Goal: Task Accomplishment & Management: Use online tool/utility

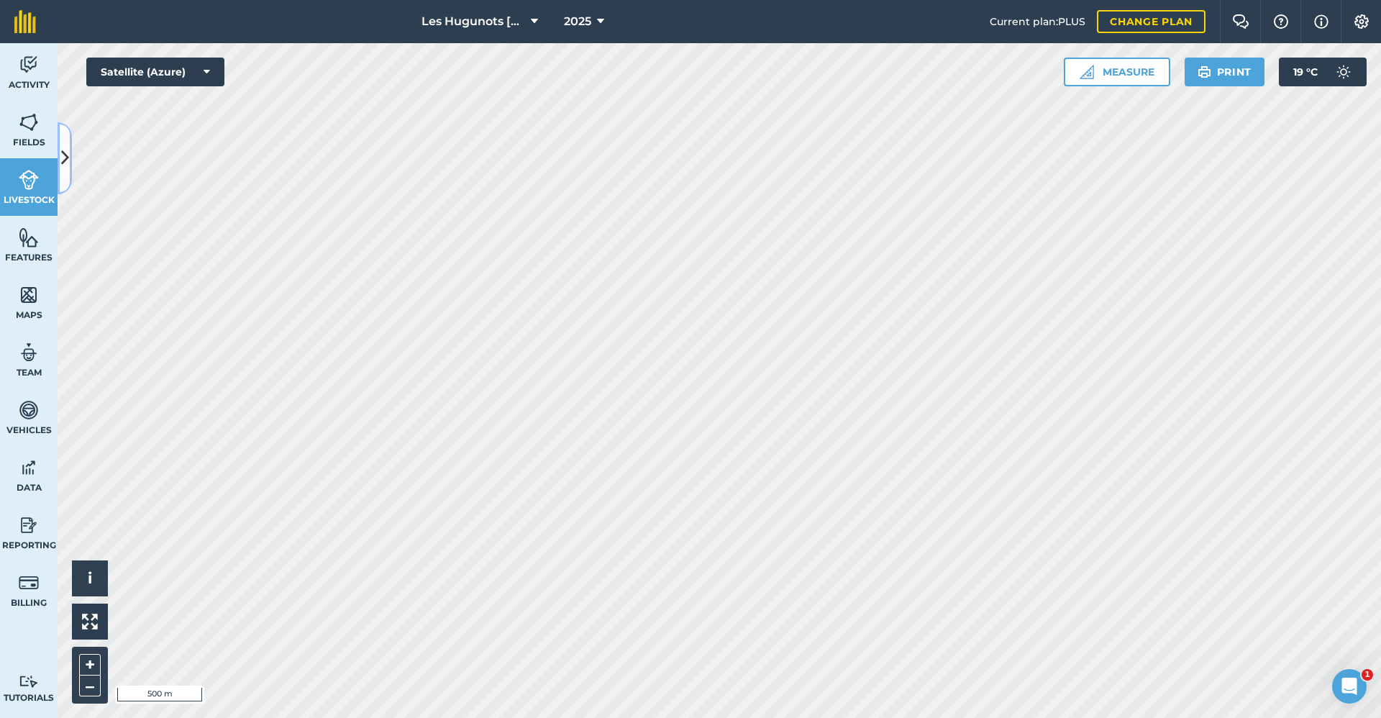
click at [58, 173] on button at bounding box center [65, 158] width 14 height 72
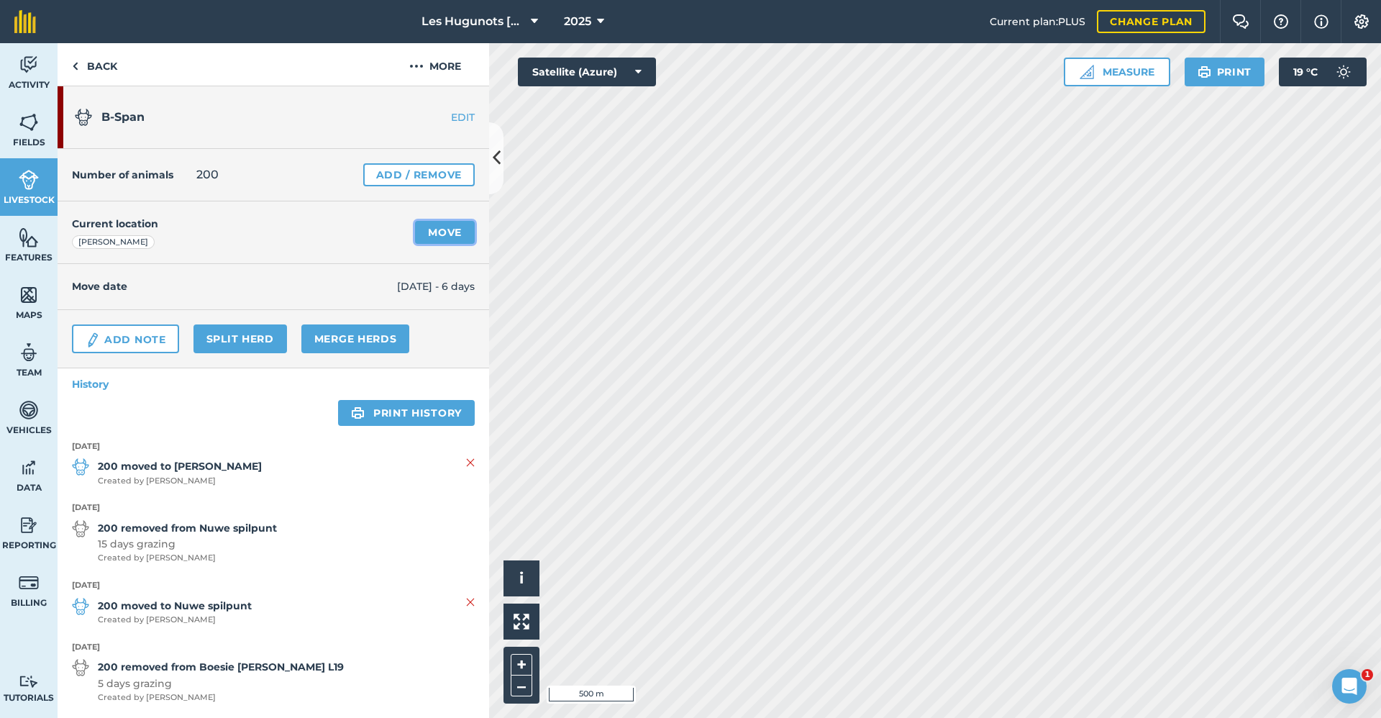
click at [445, 232] on link "Move" at bounding box center [445, 232] width 60 height 23
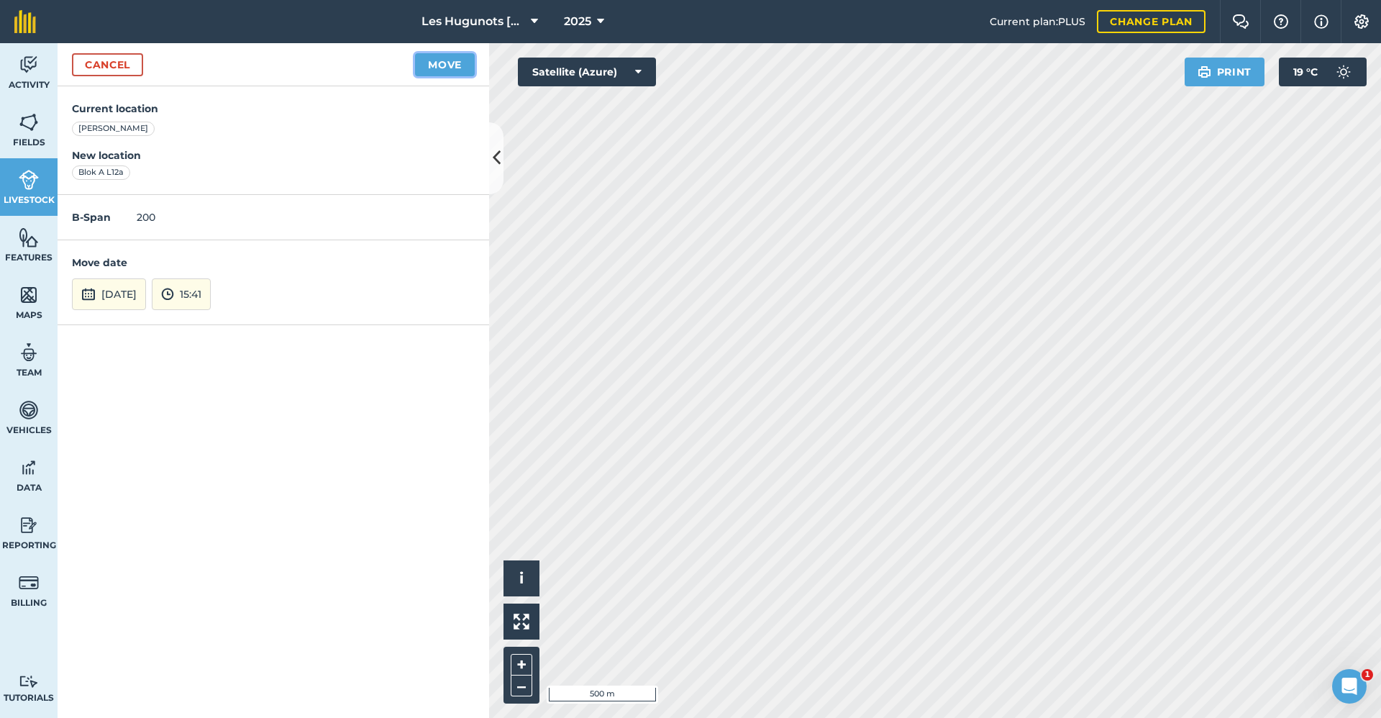
click at [432, 69] on button "Move" at bounding box center [445, 64] width 60 height 23
click at [499, 163] on icon at bounding box center [497, 157] width 8 height 25
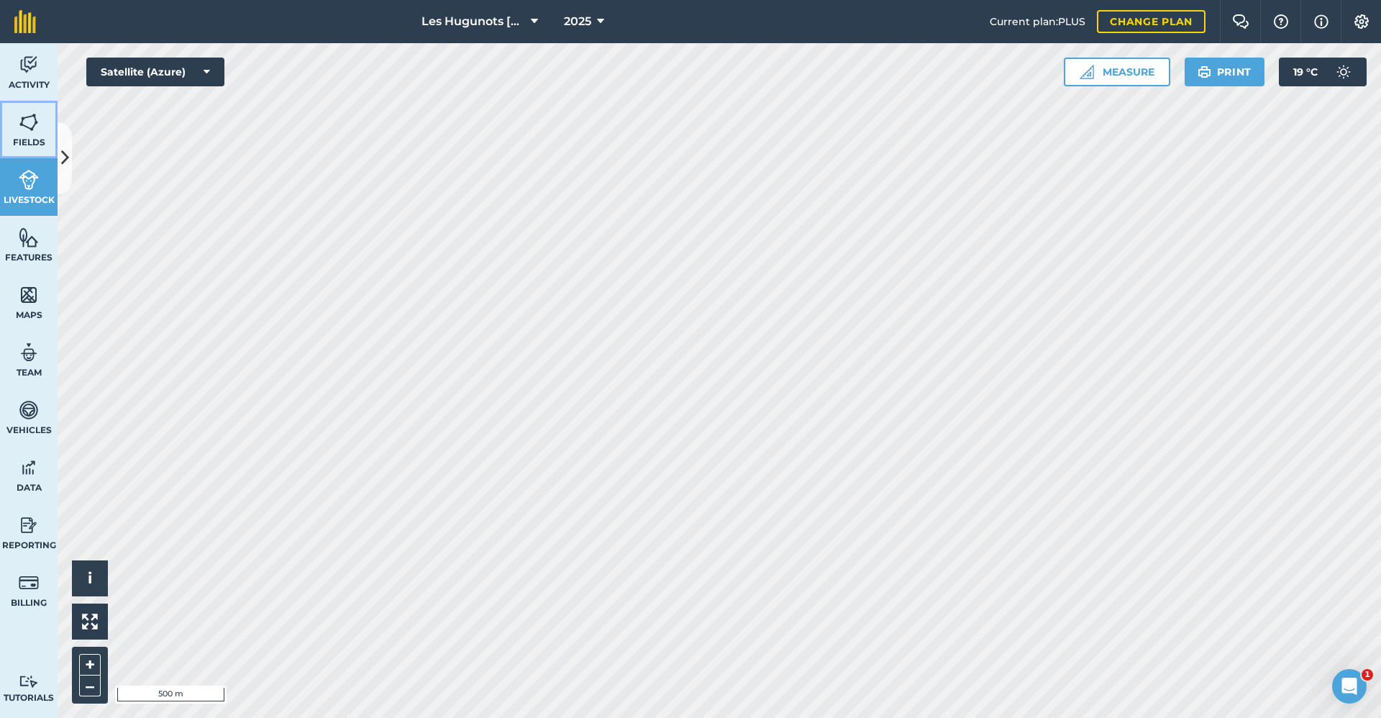
click at [26, 127] on img at bounding box center [29, 123] width 20 height 22
click at [65, 154] on icon at bounding box center [65, 157] width 8 height 25
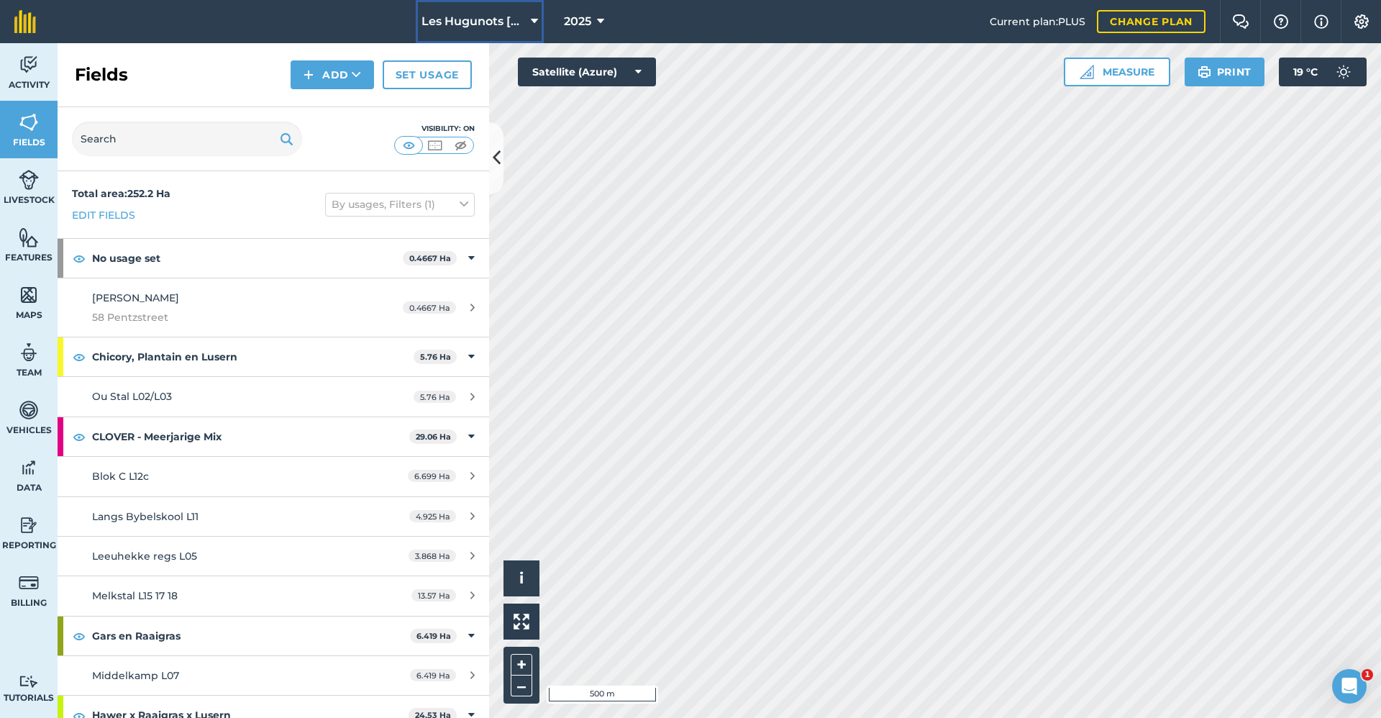
click at [468, 20] on span "Les Hugunots [GEOGRAPHIC_DATA]" at bounding box center [474, 21] width 104 height 17
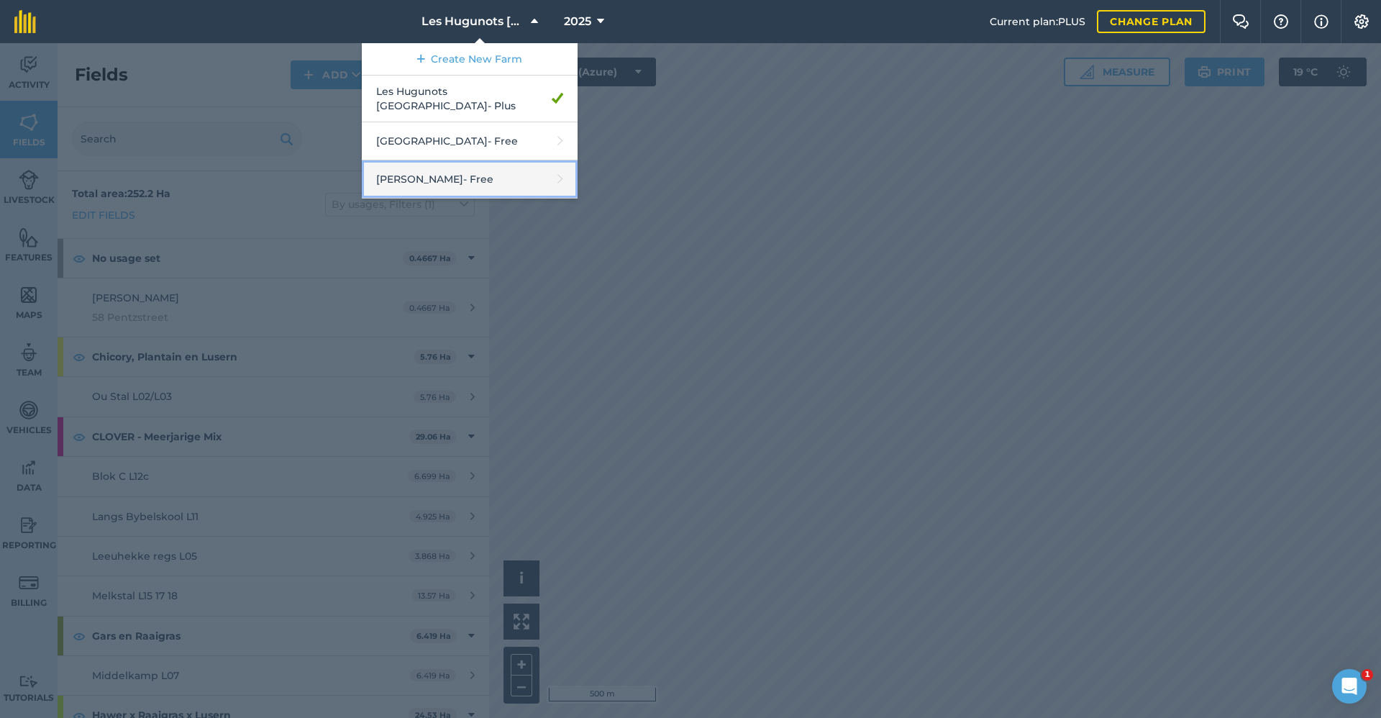
click at [445, 173] on link "[PERSON_NAME] - Free" at bounding box center [470, 179] width 216 height 38
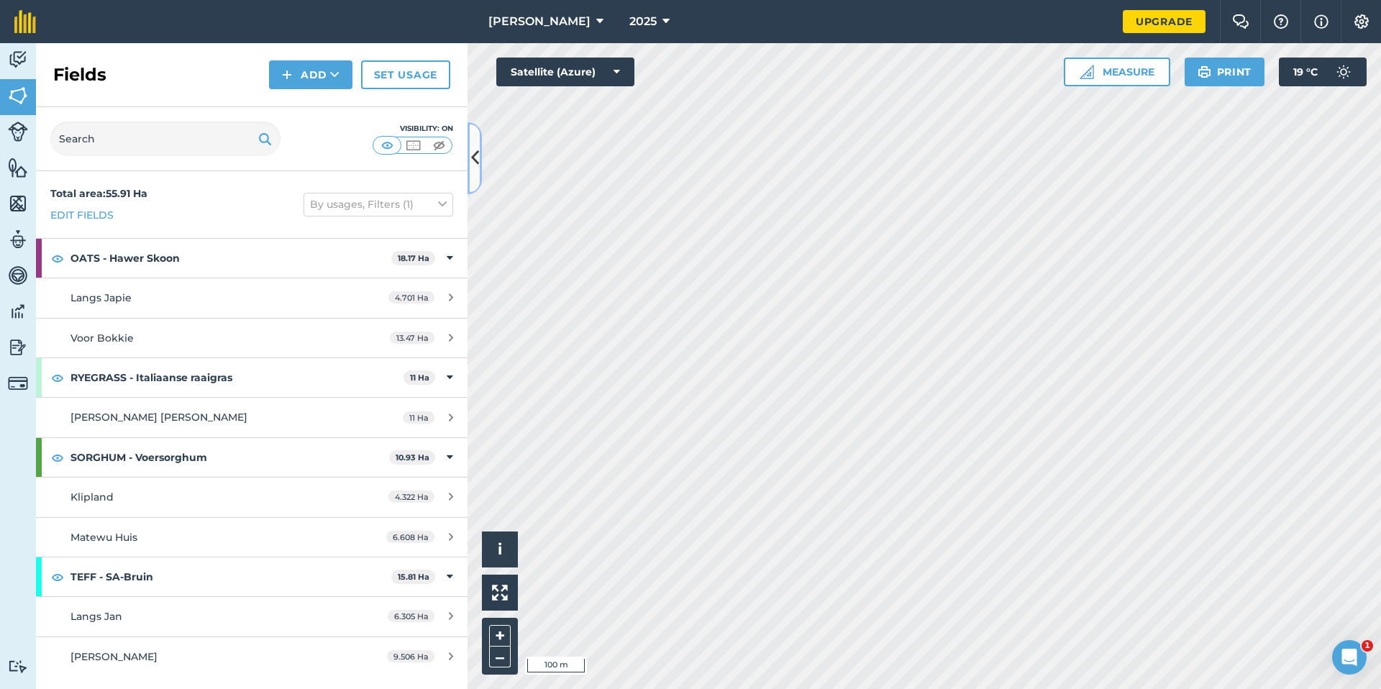
click at [471, 179] on button at bounding box center [475, 158] width 14 height 72
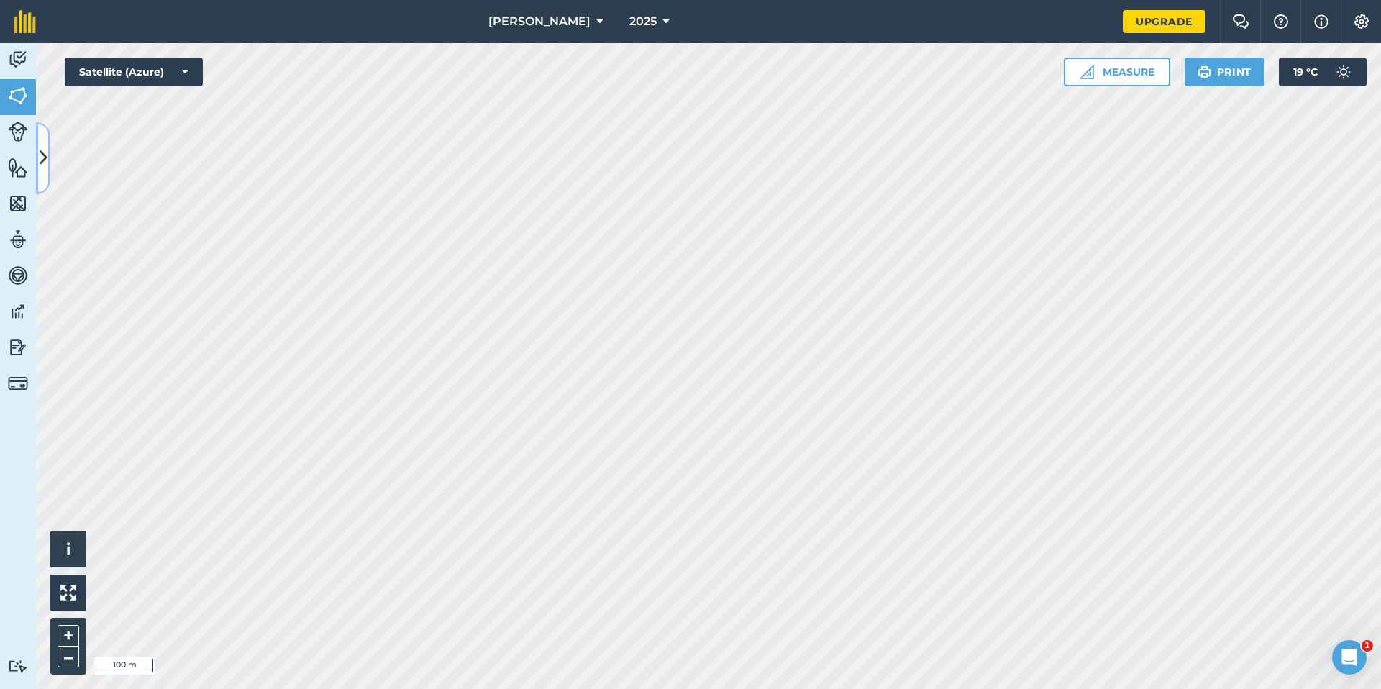
click at [47, 173] on button at bounding box center [43, 158] width 14 height 72
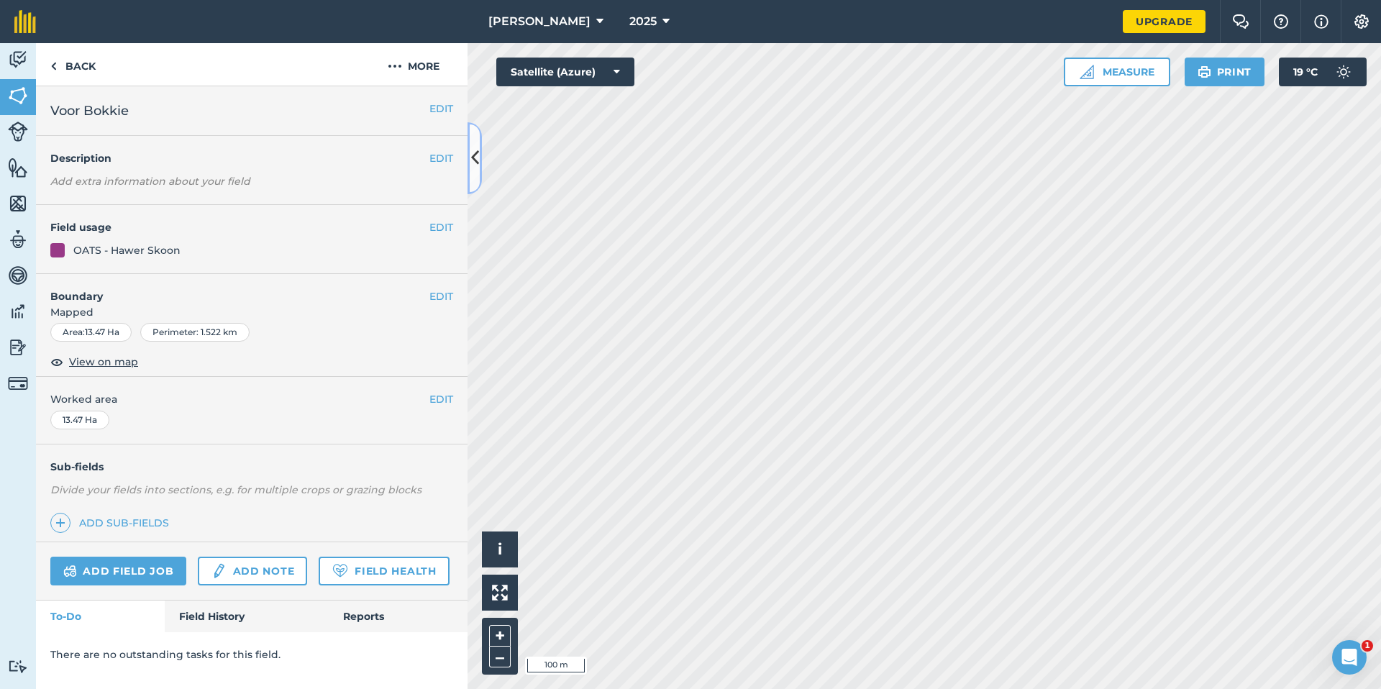
click at [478, 173] on button at bounding box center [475, 158] width 14 height 72
